Goal: Find specific page/section: Find specific page/section

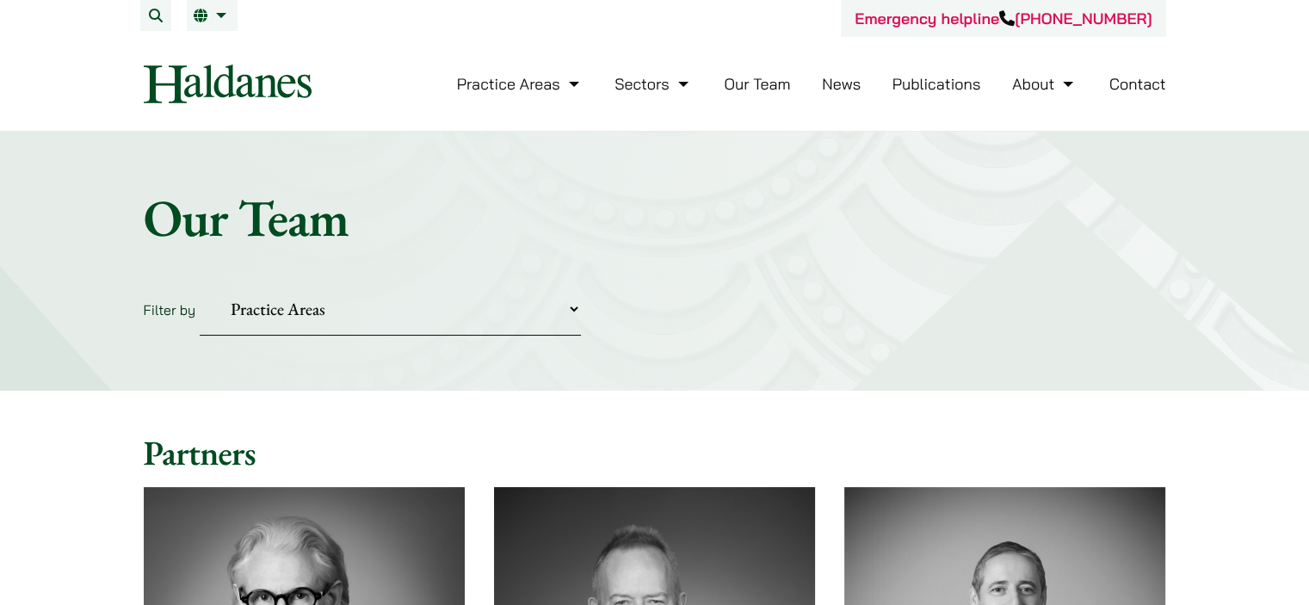
click at [747, 77] on link "Our Team" at bounding box center [757, 84] width 66 height 20
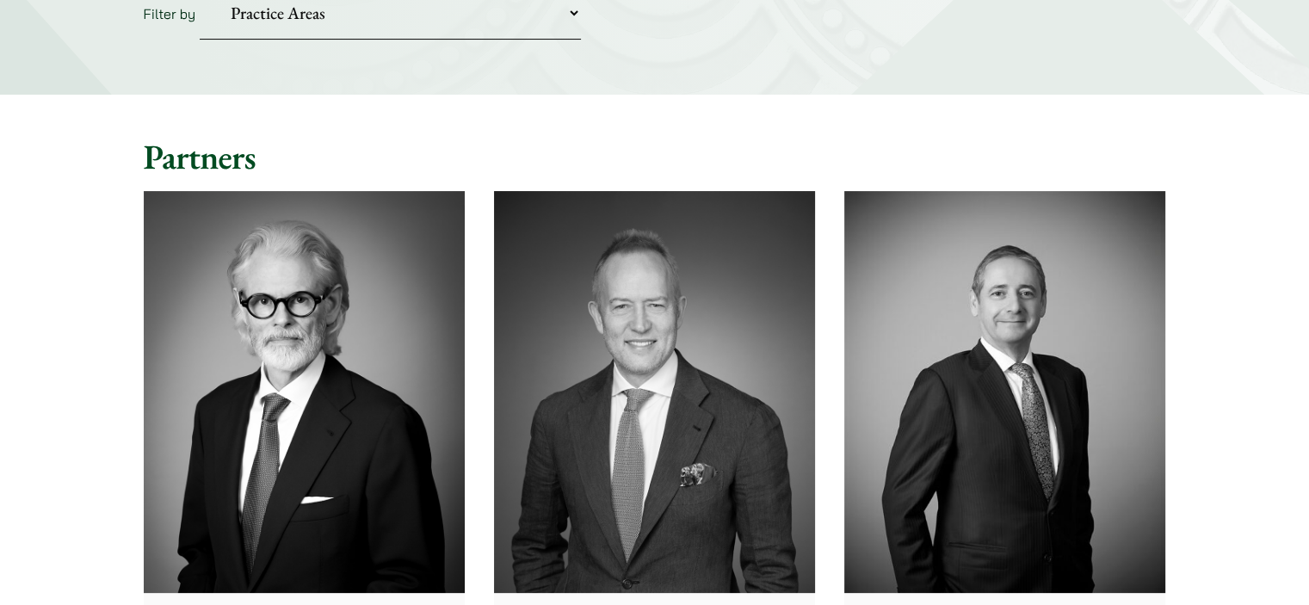
scroll to position [172, 0]
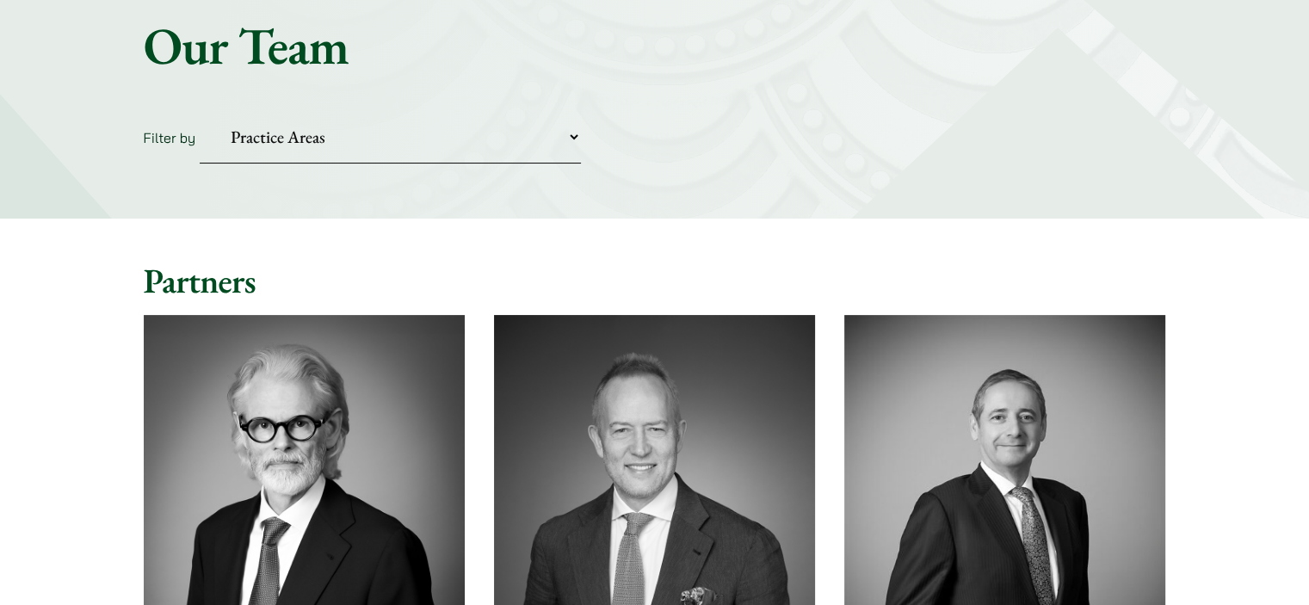
click at [414, 147] on select "Practice Areas Antitrust and Competition Civil Litigation & Dispute Resolution …" at bounding box center [390, 137] width 381 height 53
click at [200, 111] on select "Practice Areas Antitrust and Competition Civil Litigation & Dispute Resolution …" at bounding box center [390, 137] width 381 height 53
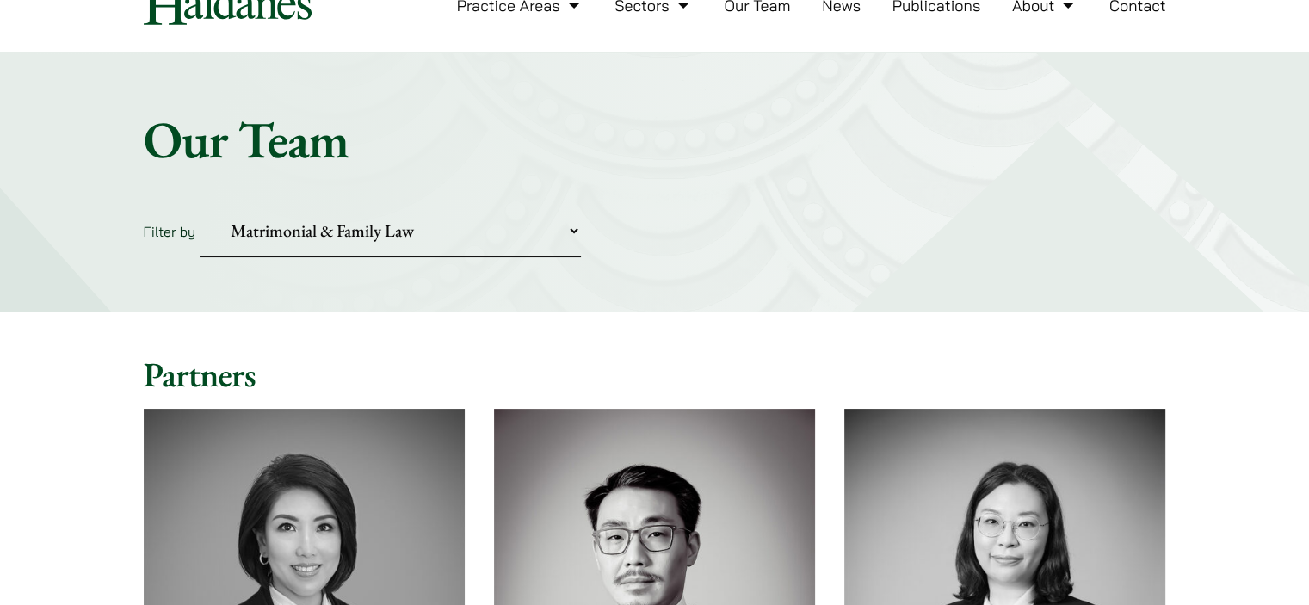
scroll to position [48, 0]
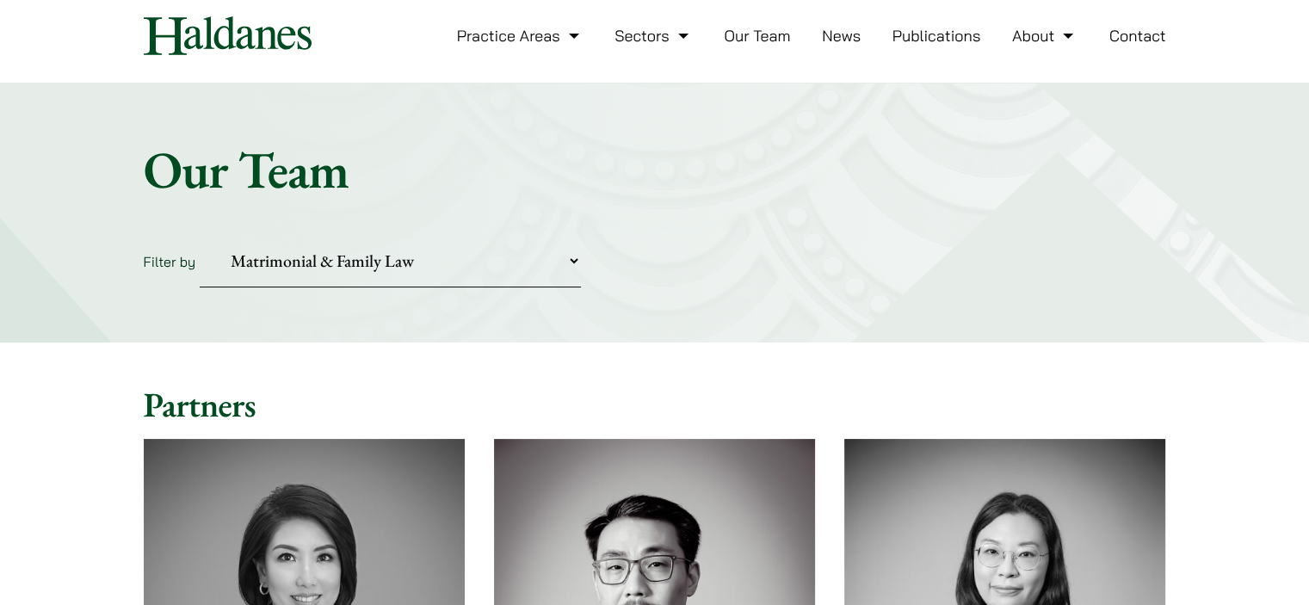
click at [498, 257] on select "Practice Areas Antitrust and Competition Civil Litigation & Dispute Resolution …" at bounding box center [390, 261] width 381 height 53
select select "criminal-defence"
click at [200, 235] on select "Practice Areas Antitrust and Competition Civil Litigation & Dispute Resolution …" at bounding box center [390, 261] width 381 height 53
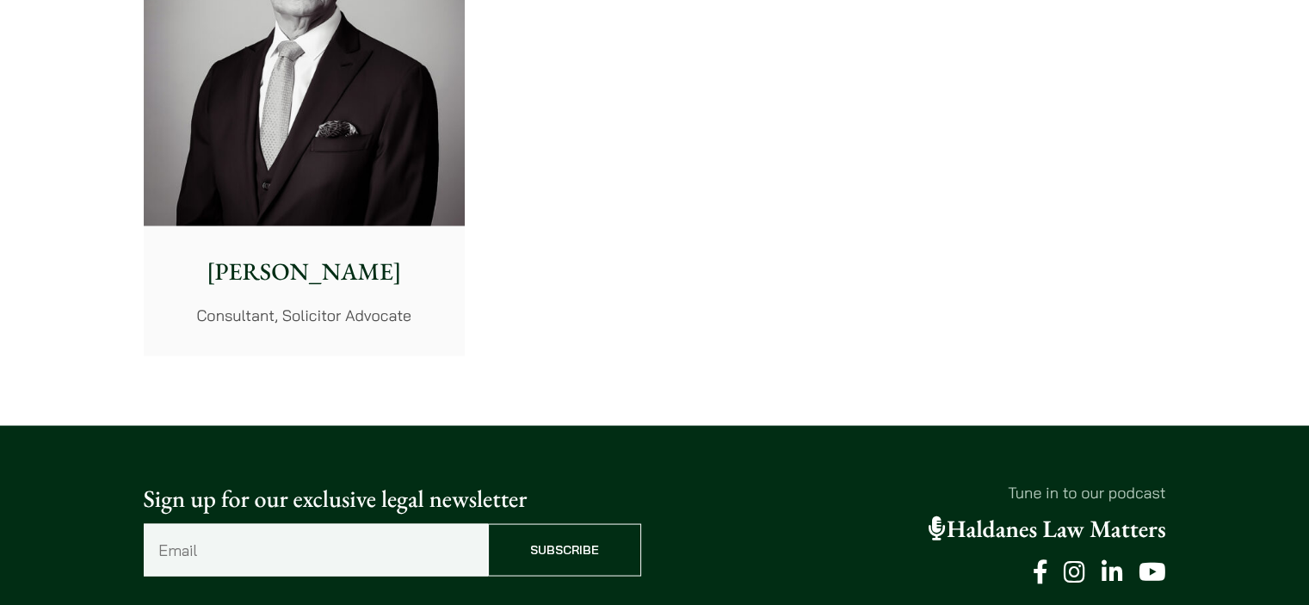
scroll to position [3223, 0]
